Goal: Task Accomplishment & Management: Complete application form

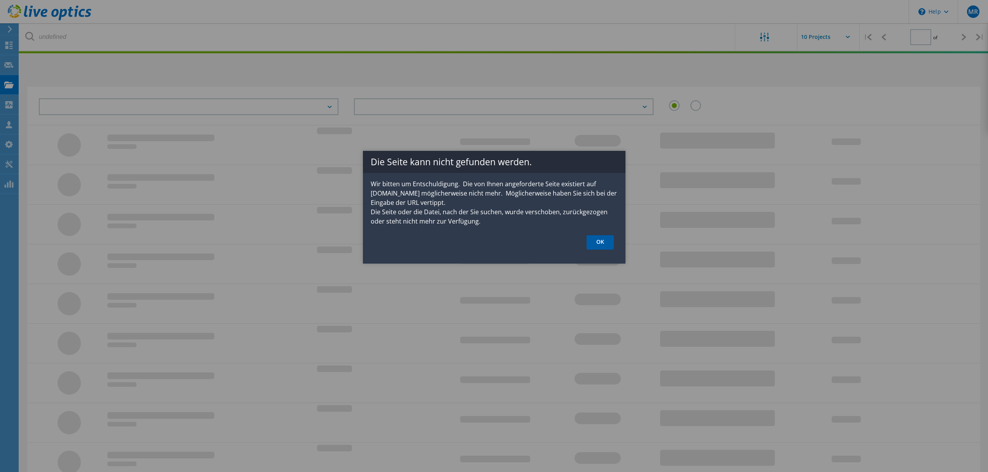
type input "1"
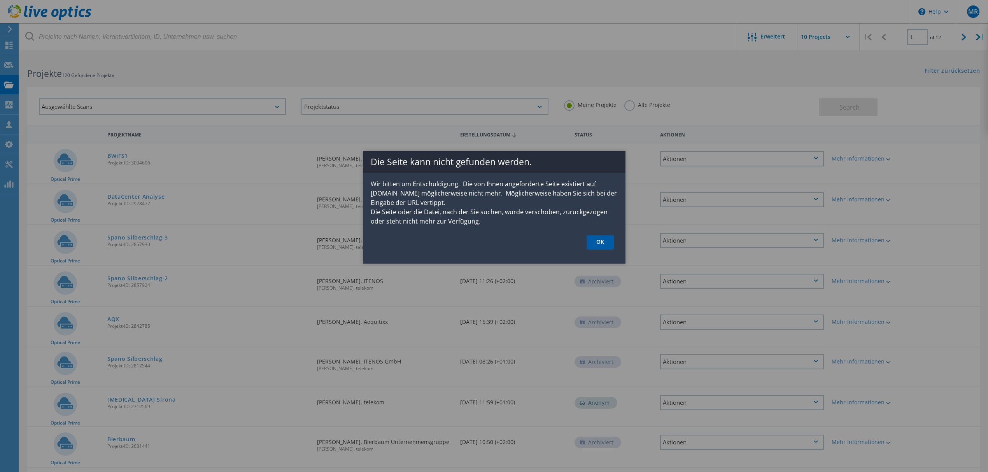
click at [603, 237] on link "OK" at bounding box center [600, 242] width 27 height 14
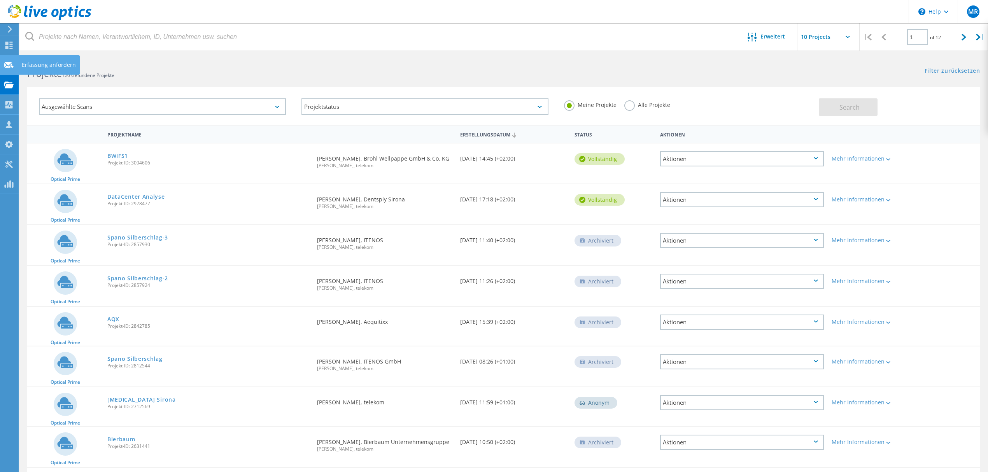
click at [62, 63] on div "Erfassung anfordern" at bounding box center [49, 64] width 54 height 5
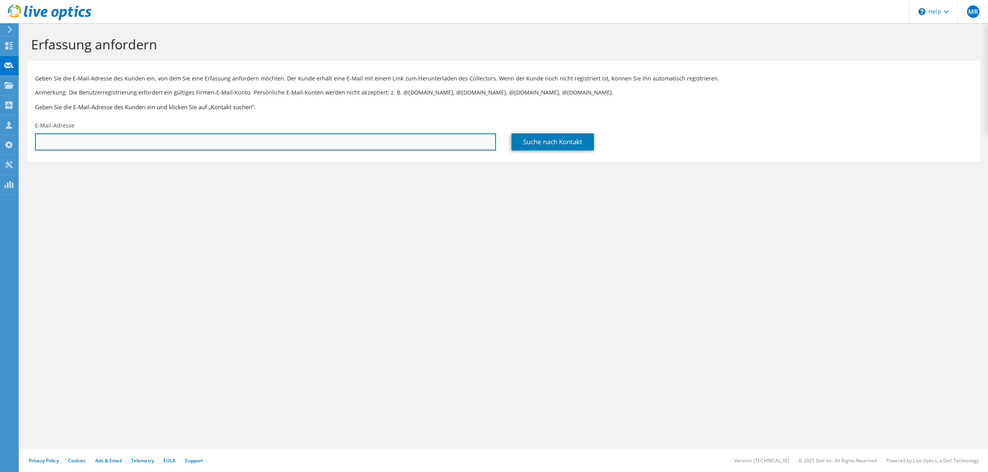
click at [66, 142] on input "text" at bounding box center [265, 141] width 461 height 17
paste input "t.eifler@wellpappe.de"
type input "t.eifler@wellpappe.de"
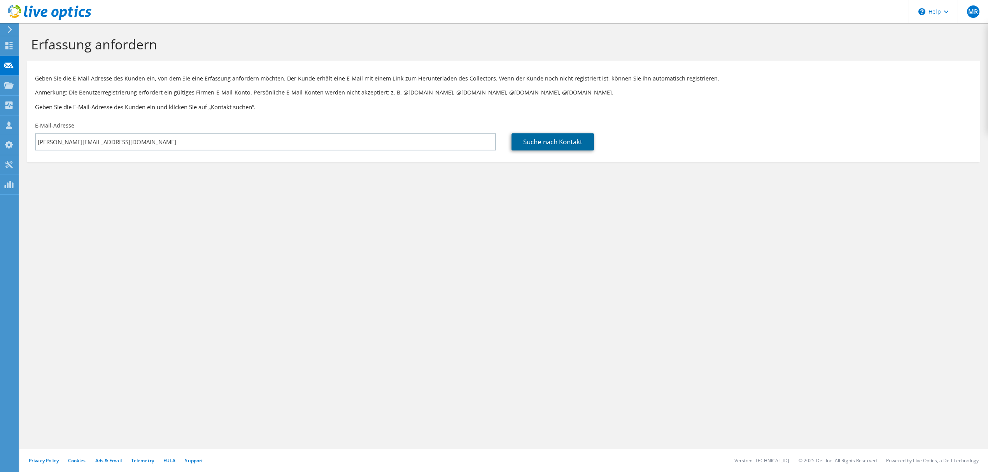
click at [529, 137] on link "Suche nach Kontakt" at bounding box center [553, 141] width 82 height 17
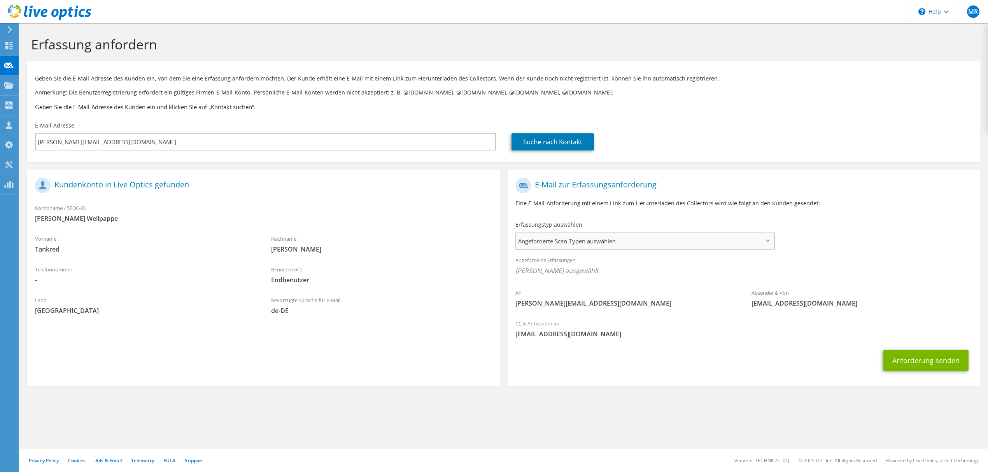
click at [654, 242] on span "Angeforderte Scan-Typen auswählen" at bounding box center [645, 241] width 258 height 16
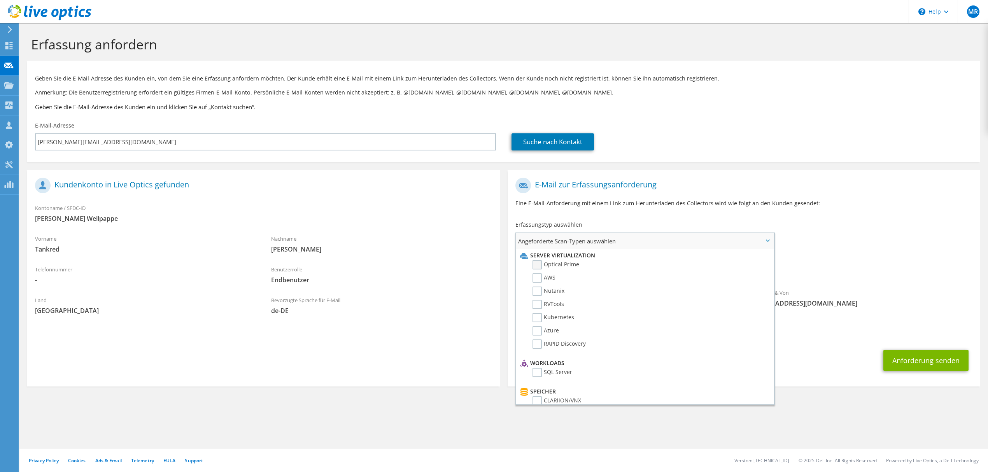
click at [538, 265] on label "Optical Prime" at bounding box center [556, 264] width 47 height 9
click at [0, 0] on input "Optical Prime" at bounding box center [0, 0] width 0 height 0
click at [947, 300] on div "Absender & Von liveoptics@liveoptics.com" at bounding box center [862, 300] width 236 height 27
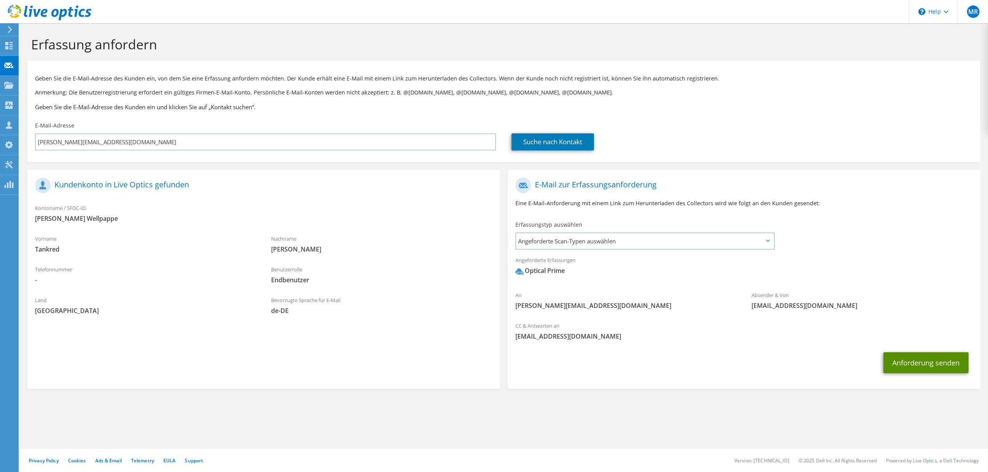
click at [936, 359] on button "Anforderung senden" at bounding box center [926, 363] width 85 height 21
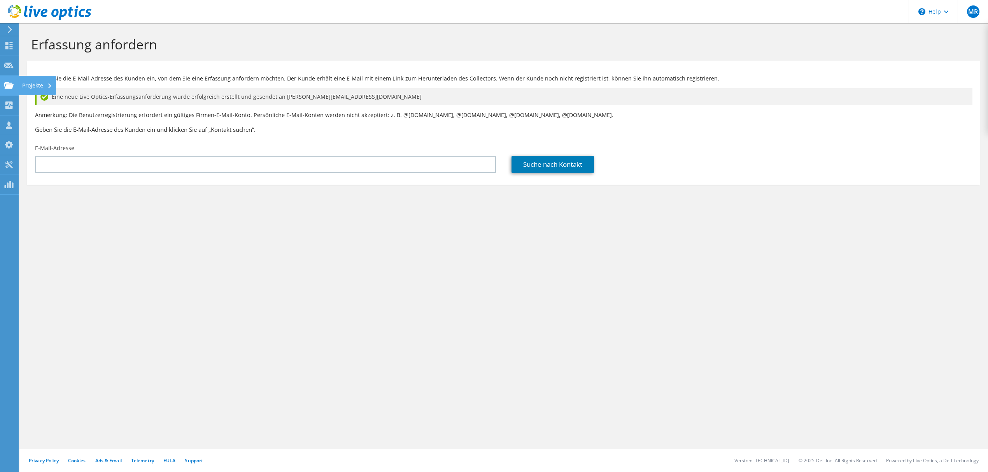
click at [10, 84] on use at bounding box center [8, 85] width 9 height 7
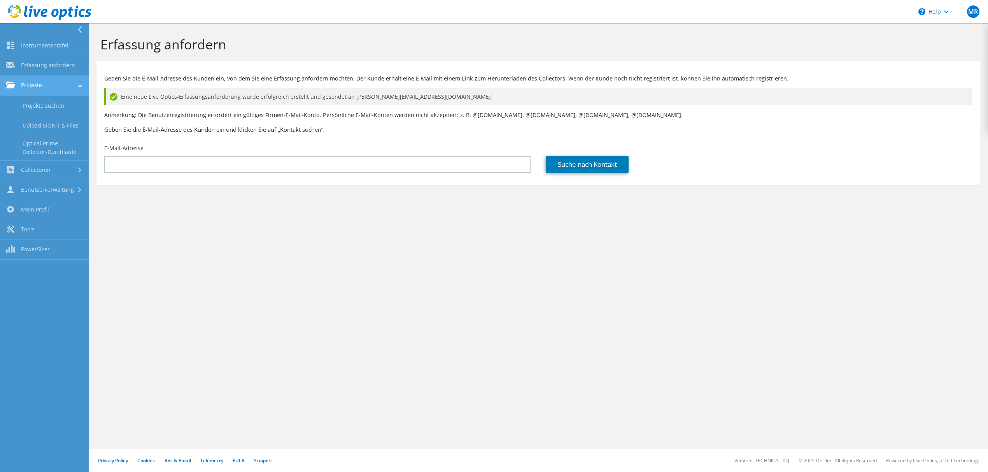
click at [49, 87] on link "Projekte" at bounding box center [44, 86] width 89 height 20
click at [48, 84] on link "Projekte" at bounding box center [44, 86] width 89 height 20
click at [38, 103] on link "Projekte suchen" at bounding box center [44, 106] width 89 height 20
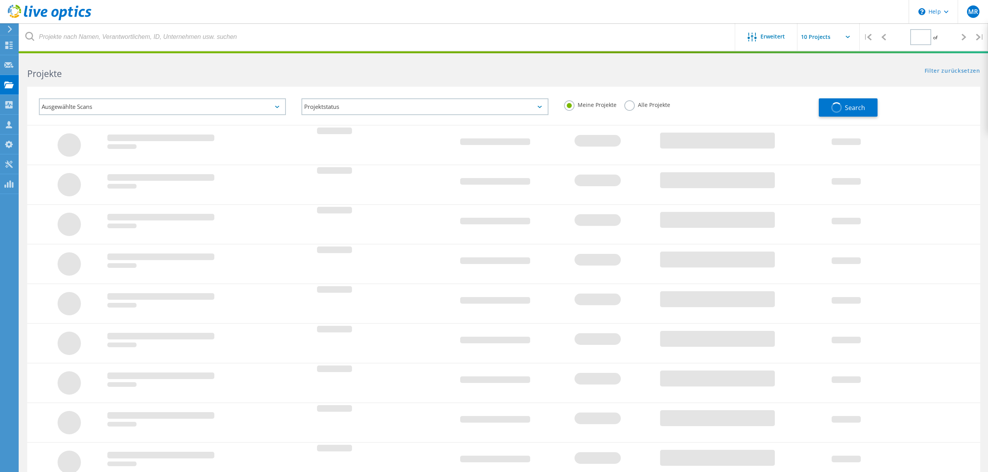
type input "1"
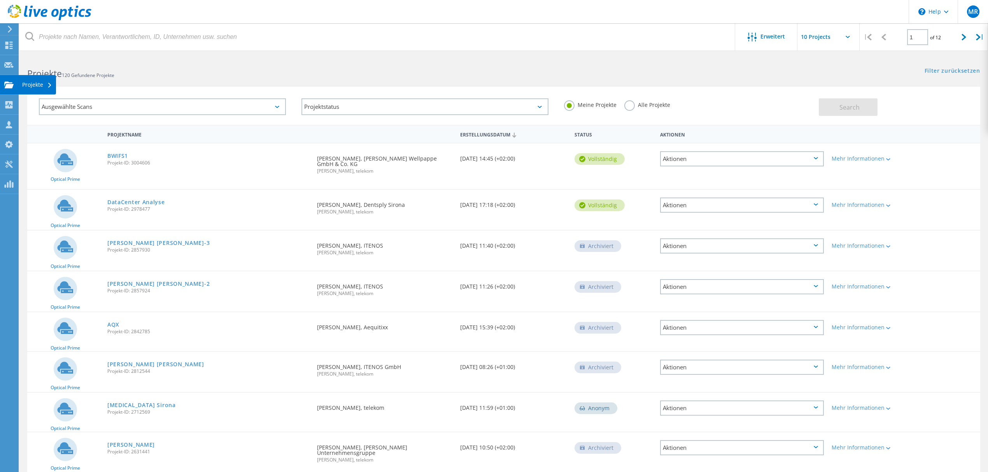
click at [39, 87] on div "Projekte" at bounding box center [37, 84] width 30 height 5
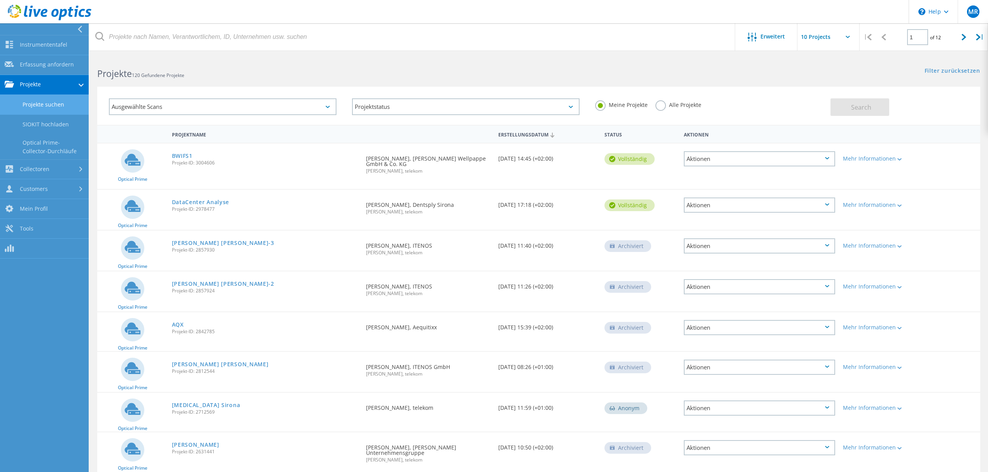
click at [37, 84] on link "Projekte" at bounding box center [44, 85] width 89 height 20
click at [37, 86] on link "Projekte" at bounding box center [44, 85] width 89 height 20
click at [44, 104] on link "Projekte suchen" at bounding box center [44, 105] width 89 height 20
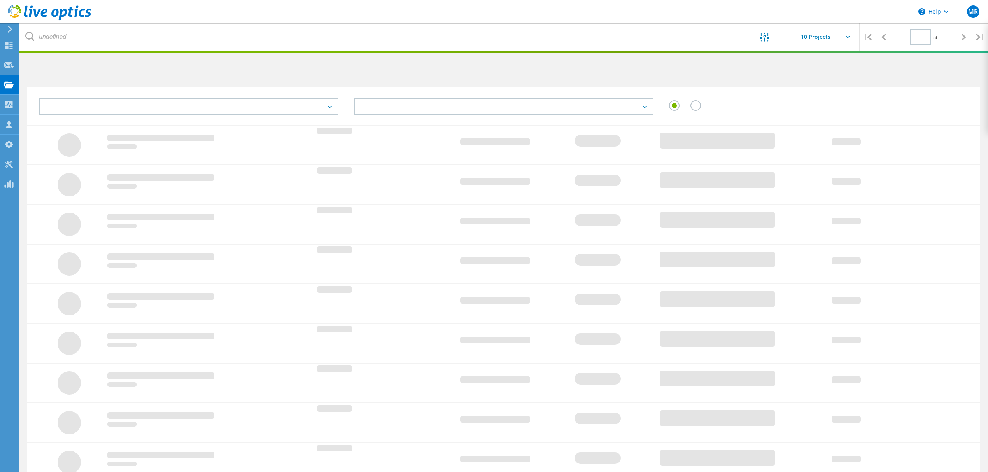
type input "1"
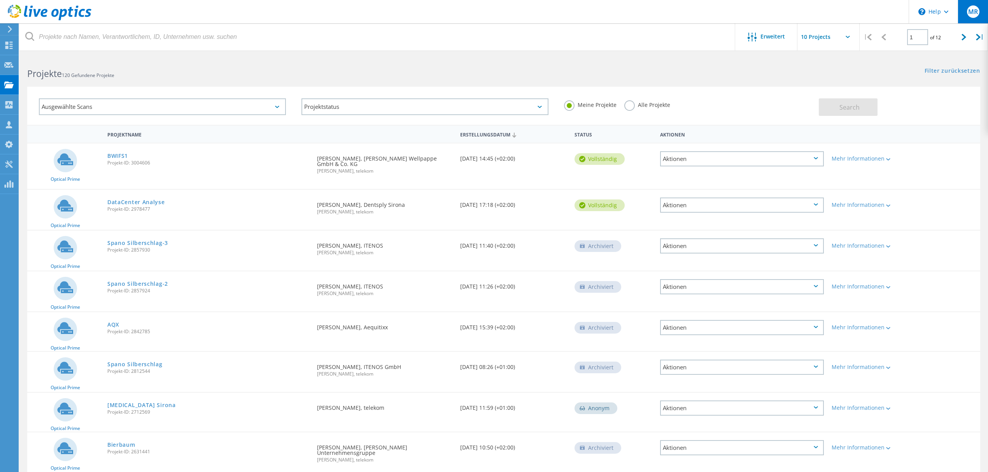
click at [977, 11] on span "MR" at bounding box center [974, 12] width 10 height 6
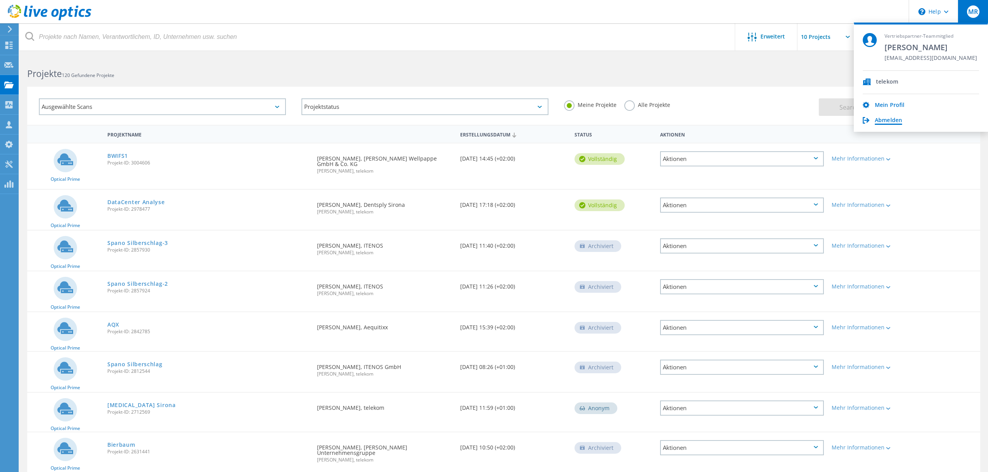
click at [885, 120] on link "Abmelden" at bounding box center [888, 120] width 27 height 7
